Goal: Transaction & Acquisition: Purchase product/service

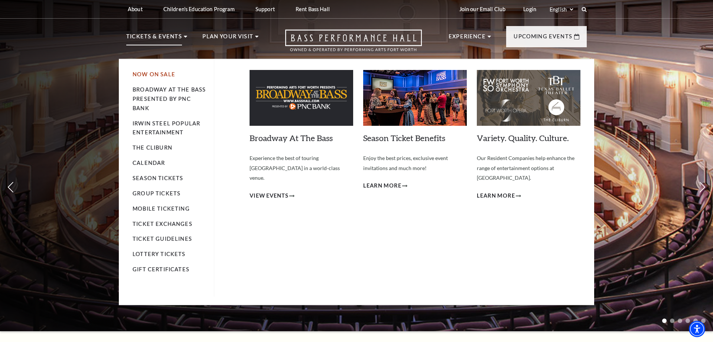
click at [139, 72] on link "Now On Sale" at bounding box center [154, 74] width 43 height 6
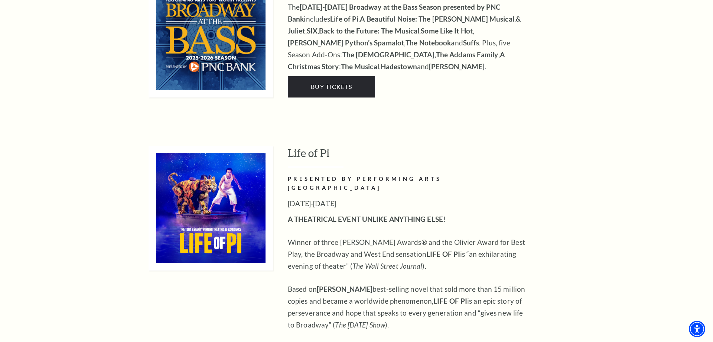
scroll to position [948, 0]
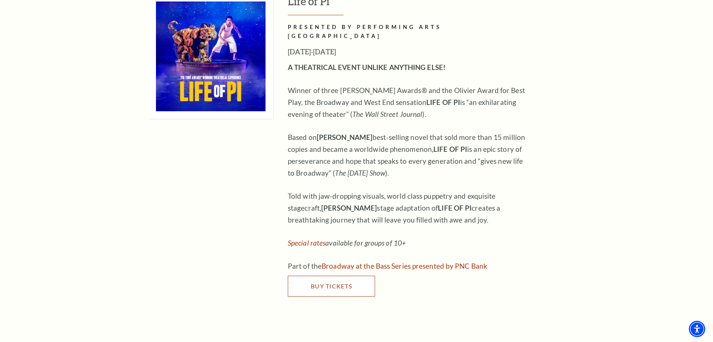
click at [333, 282] on span "Buy Tickets" at bounding box center [331, 285] width 41 height 7
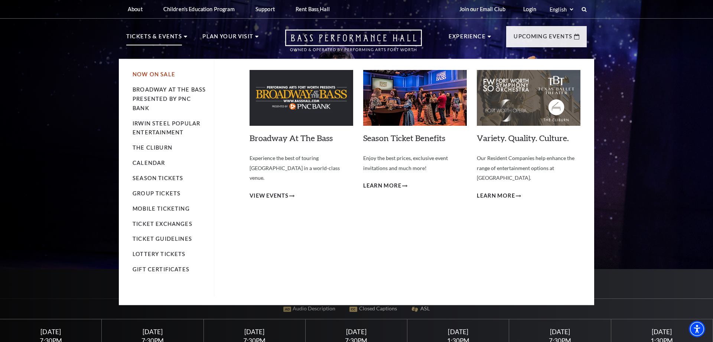
click at [143, 77] on link "Now On Sale" at bounding box center [154, 74] width 43 height 6
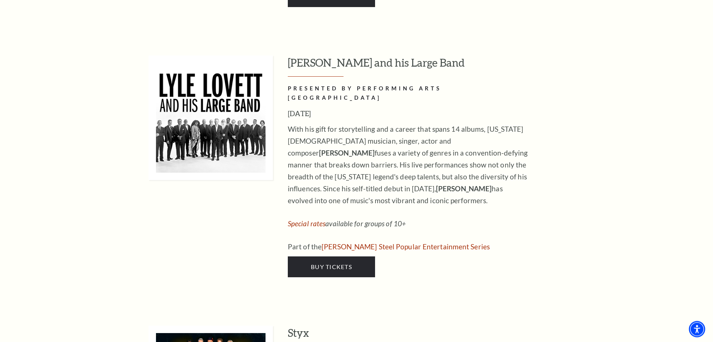
scroll to position [1289, 0]
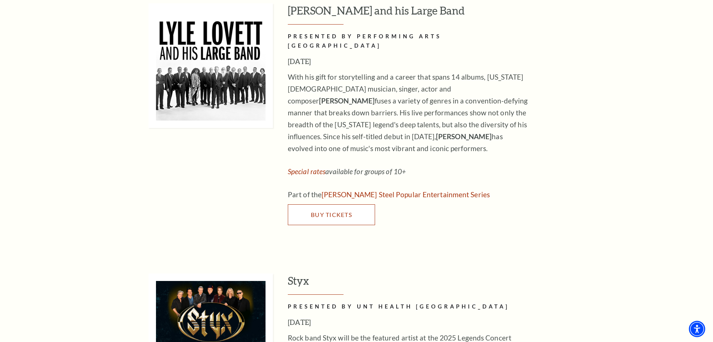
click at [329, 211] on span "Buy Tickets" at bounding box center [331, 214] width 41 height 7
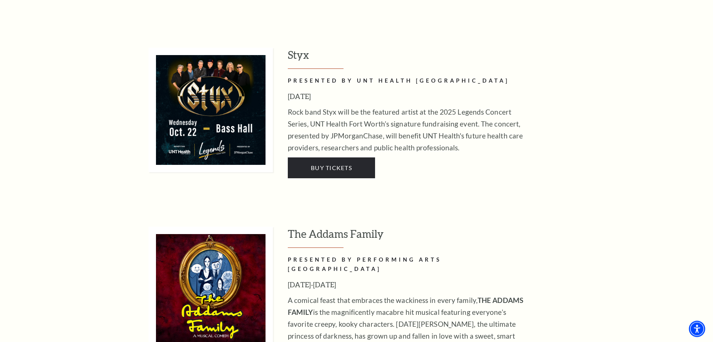
scroll to position [1516, 0]
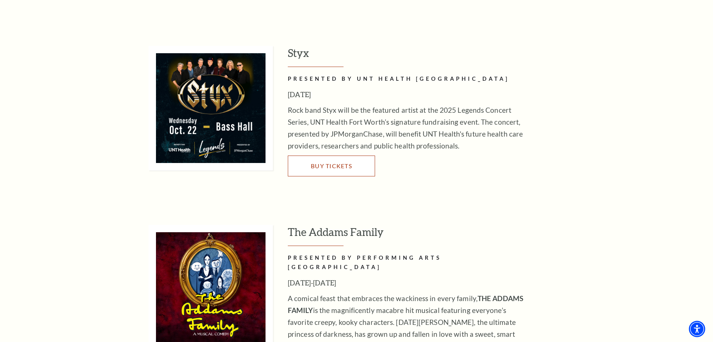
click at [314, 162] on span "Buy Tickets" at bounding box center [331, 165] width 41 height 7
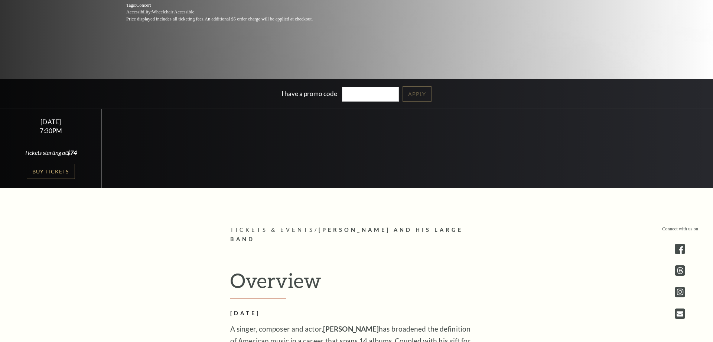
scroll to position [190, 0]
click at [49, 164] on link "Buy Tickets" at bounding box center [51, 171] width 48 height 15
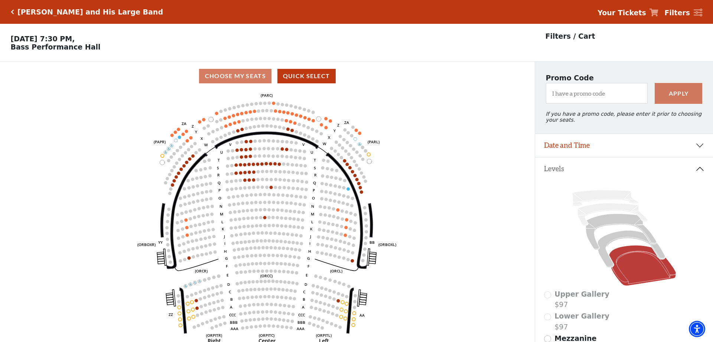
scroll to position [35, 0]
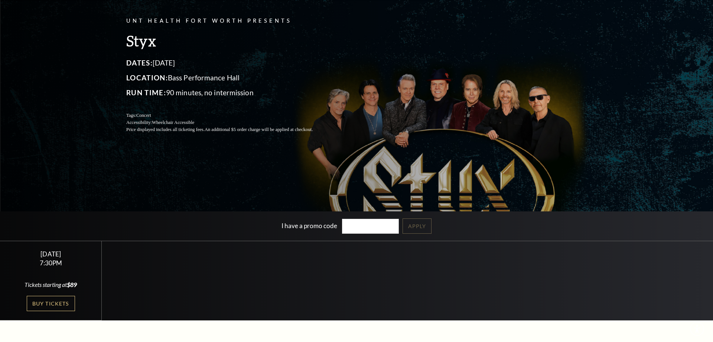
scroll to position [190, 0]
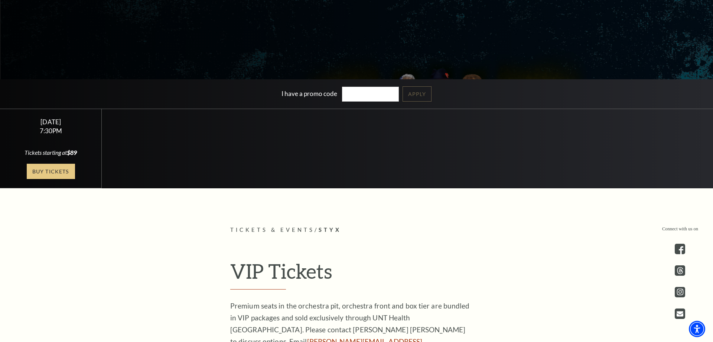
click at [66, 168] on link "Buy Tickets" at bounding box center [51, 171] width 48 height 15
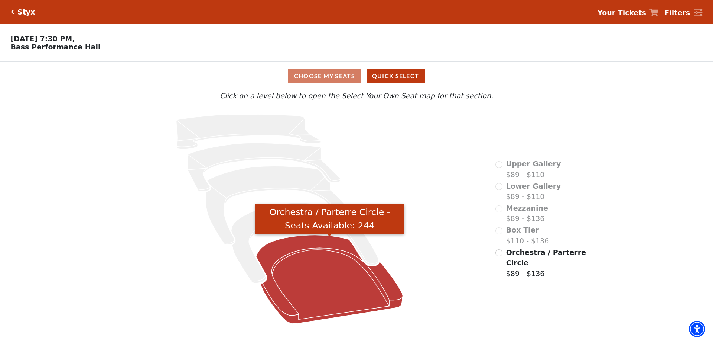
click at [322, 287] on icon "Orchestra / Parterre Circle - Seats Available: 244" at bounding box center [329, 279] width 147 height 88
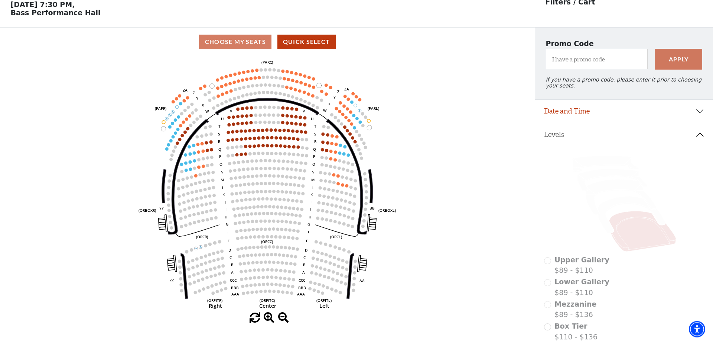
scroll to position [35, 0]
